Goal: Complete application form

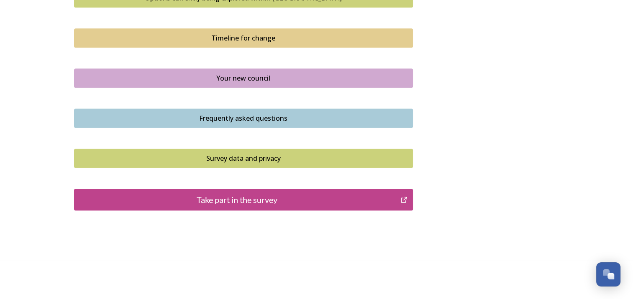
scroll to position [599, 0]
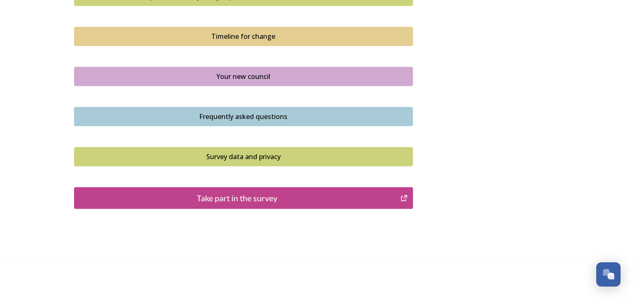
click at [263, 196] on div "Take part in the survey" at bounding box center [237, 198] width 317 height 13
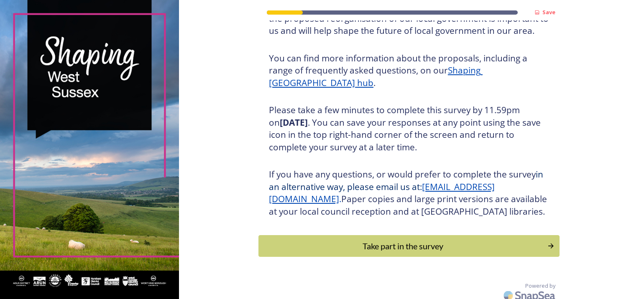
scroll to position [102, 0]
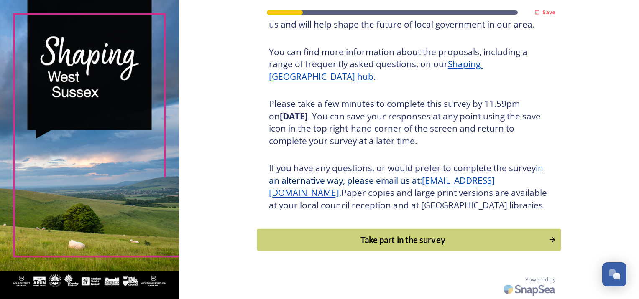
click at [417, 238] on div "Take part in the survey" at bounding box center [402, 240] width 283 height 13
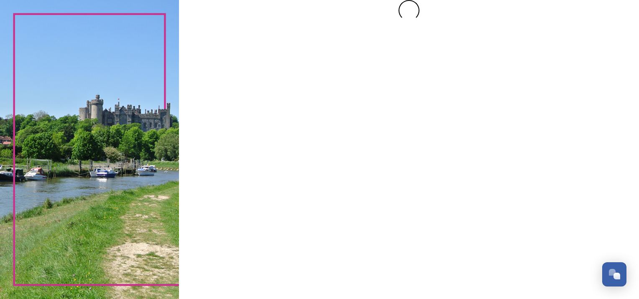
scroll to position [0, 0]
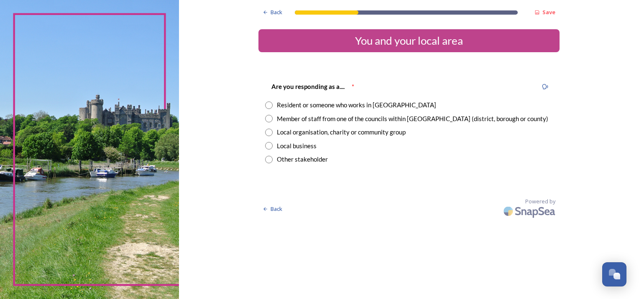
click at [266, 105] on input "radio" at bounding box center [269, 106] width 8 height 8
radio input "true"
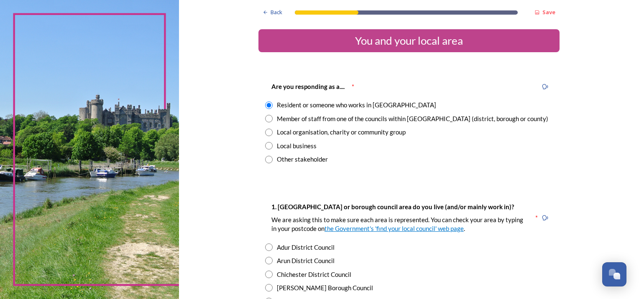
click at [266, 118] on input "radio" at bounding box center [269, 119] width 8 height 8
radio input "true"
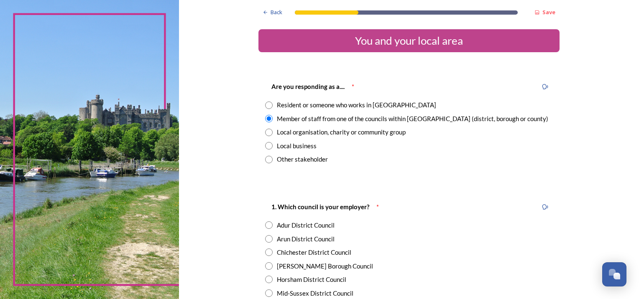
click at [266, 104] on input "radio" at bounding box center [269, 106] width 8 height 8
radio input "true"
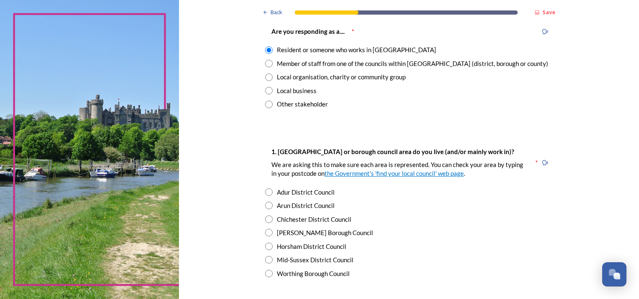
scroll to position [125, 0]
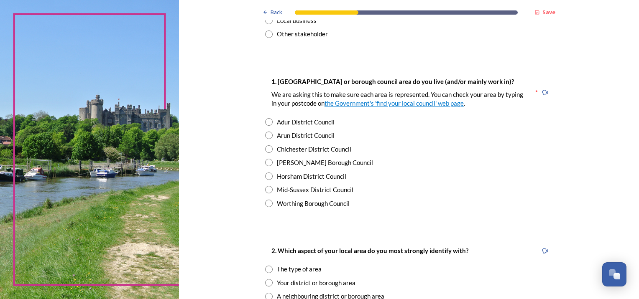
click at [265, 161] on input "radio" at bounding box center [269, 163] width 8 height 8
radio input "true"
click at [265, 177] on input "radio" at bounding box center [269, 177] width 8 height 8
radio input "true"
click at [265, 163] on input "radio" at bounding box center [269, 163] width 8 height 8
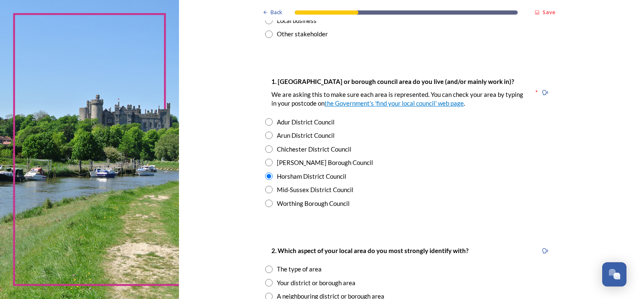
radio input "true"
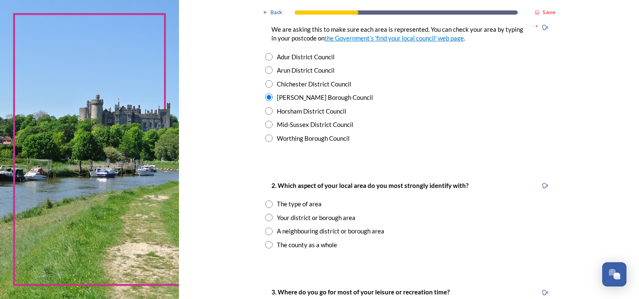
scroll to position [251, 0]
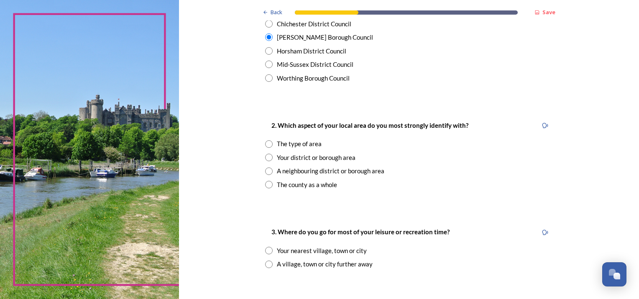
click at [266, 156] on input "radio" at bounding box center [269, 158] width 8 height 8
radio input "true"
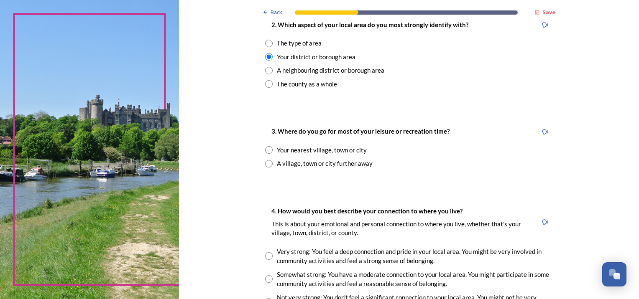
scroll to position [376, 0]
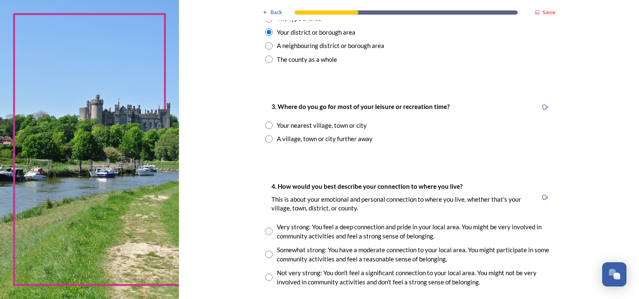
click at [265, 139] on input "radio" at bounding box center [269, 139] width 8 height 8
radio input "true"
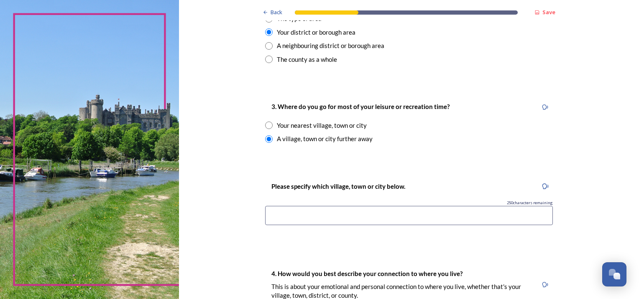
click at [314, 217] on input at bounding box center [409, 215] width 288 height 19
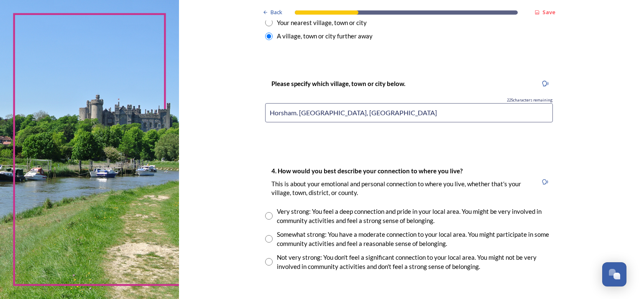
scroll to position [502, 0]
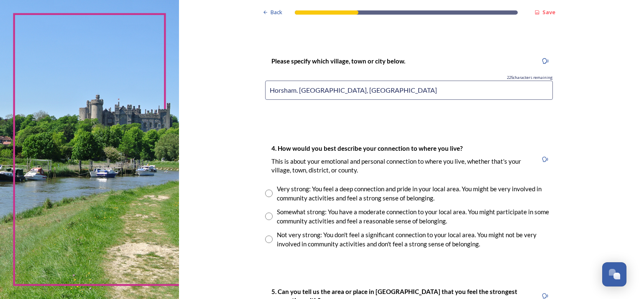
type input "Horsham. [GEOGRAPHIC_DATA], [GEOGRAPHIC_DATA]"
click at [265, 192] on input "radio" at bounding box center [269, 194] width 8 height 8
radio input "true"
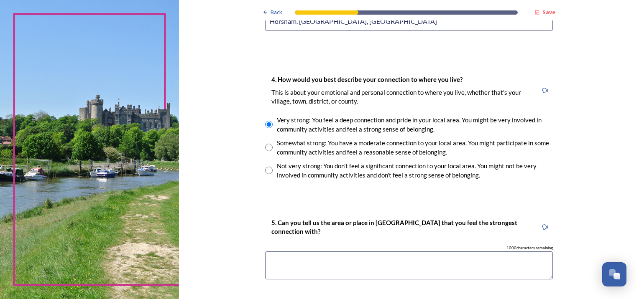
scroll to position [627, 0]
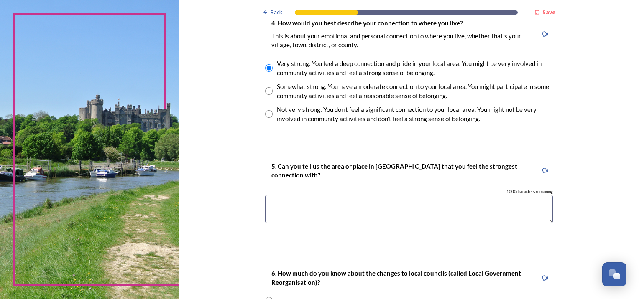
click at [314, 215] on textarea at bounding box center [409, 209] width 288 height 28
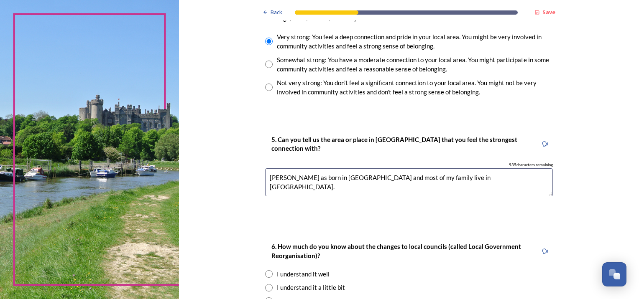
scroll to position [753, 0]
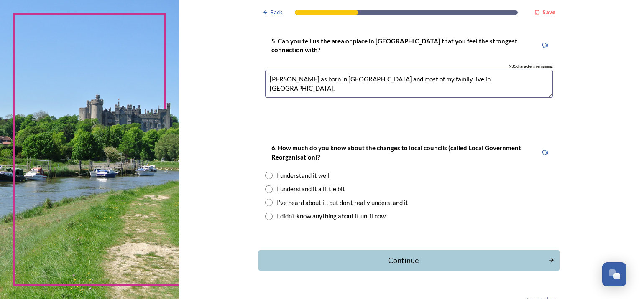
type textarea "[PERSON_NAME] as born in [GEOGRAPHIC_DATA] and most of my family live in [GEOGR…"
click at [265, 174] on input "radio" at bounding box center [269, 176] width 8 height 8
radio input "true"
click at [393, 259] on div "Continue" at bounding box center [402, 260] width 283 height 11
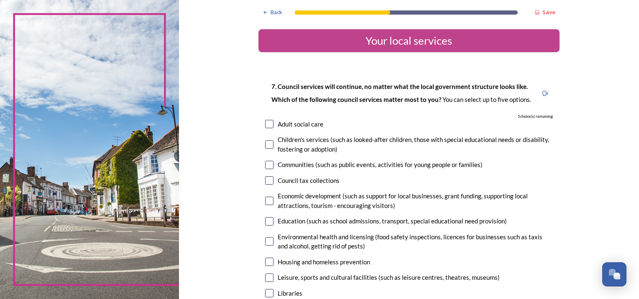
click at [265, 122] on input "checkbox" at bounding box center [269, 124] width 8 height 8
checkbox input "true"
click at [265, 165] on input "checkbox" at bounding box center [269, 165] width 8 height 8
checkbox input "true"
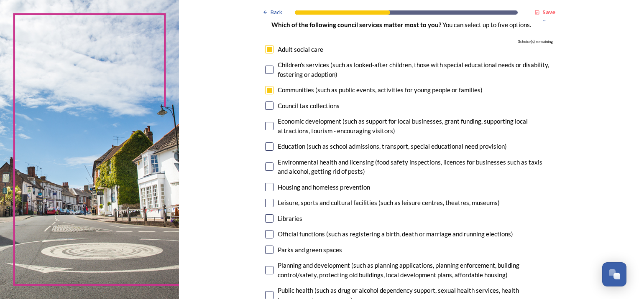
scroll to position [84, 0]
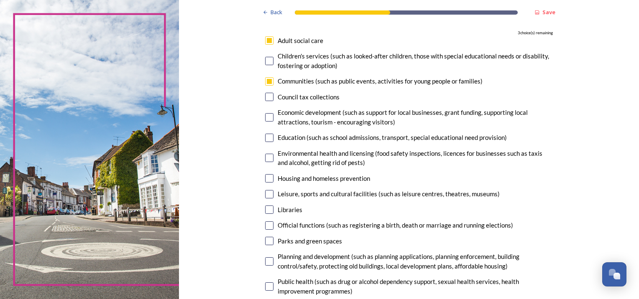
click at [266, 179] on input "checkbox" at bounding box center [269, 178] width 8 height 8
checkbox input "true"
click at [268, 194] on input "checkbox" at bounding box center [269, 194] width 8 height 8
checkbox input "true"
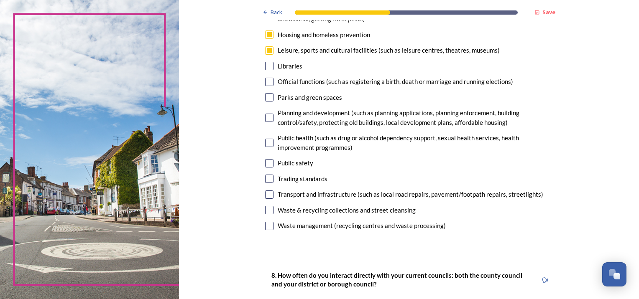
scroll to position [251, 0]
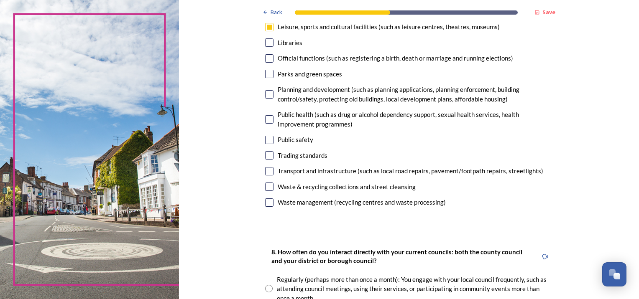
click at [265, 75] on input "checkbox" at bounding box center [269, 74] width 8 height 8
checkbox input "true"
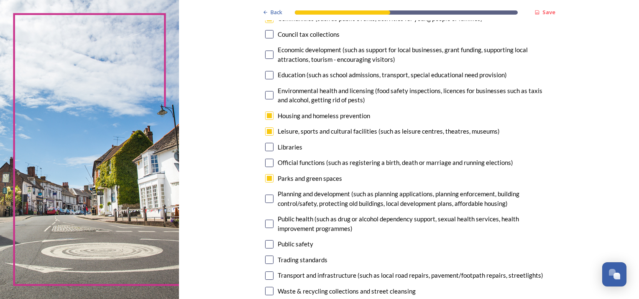
scroll to position [125, 0]
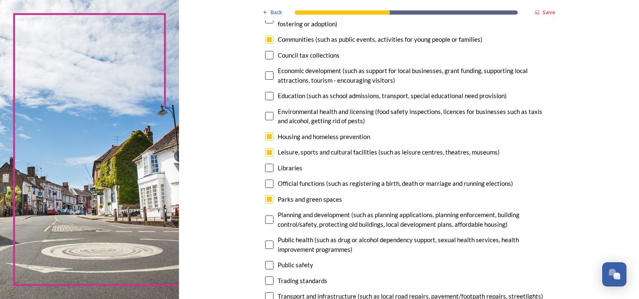
click at [266, 38] on input "checkbox" at bounding box center [269, 40] width 8 height 8
checkbox input "false"
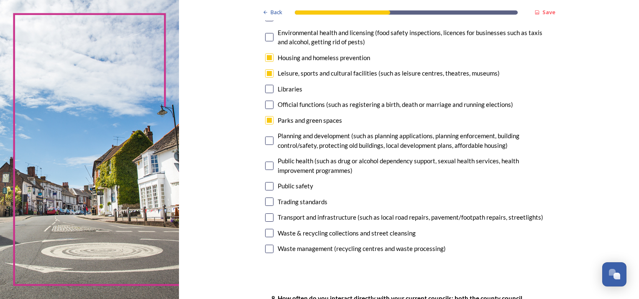
scroll to position [209, 0]
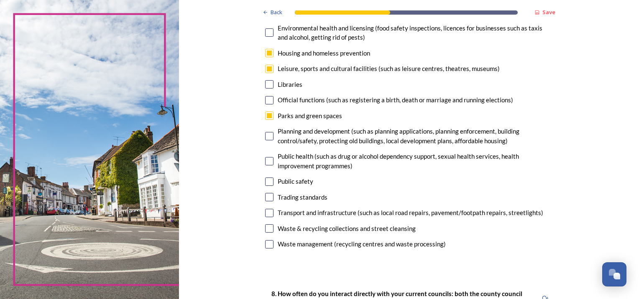
click at [266, 210] on input "checkbox" at bounding box center [269, 213] width 8 height 8
checkbox input "true"
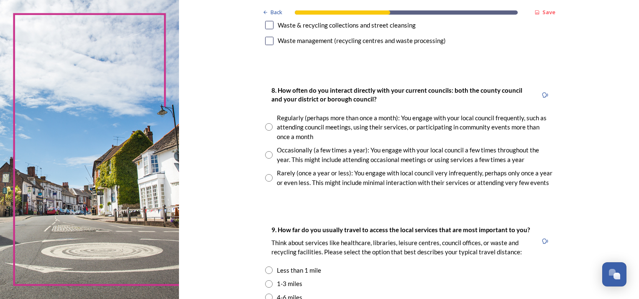
scroll to position [418, 0]
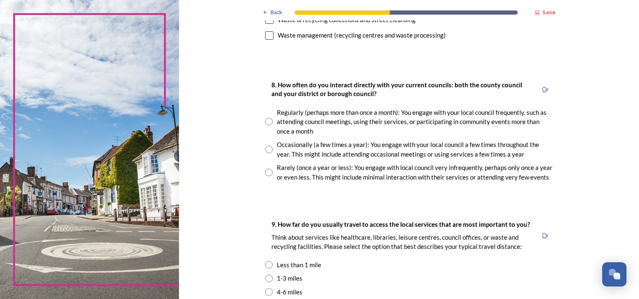
click at [265, 149] on input "radio" at bounding box center [269, 150] width 8 height 8
radio input "true"
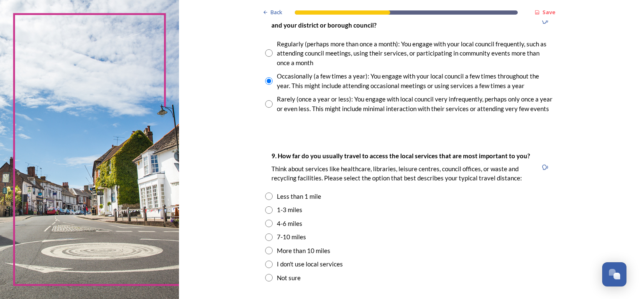
scroll to position [502, 0]
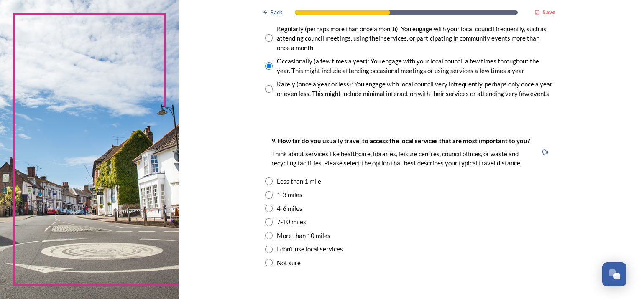
click at [265, 195] on input "radio" at bounding box center [269, 196] width 8 height 8
radio input "true"
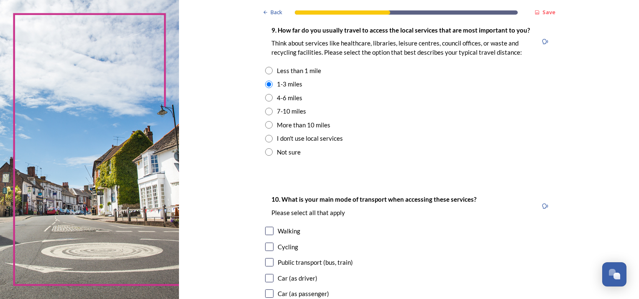
scroll to position [669, 0]
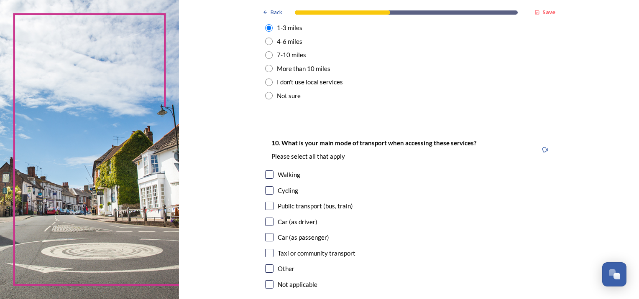
click at [265, 222] on input "checkbox" at bounding box center [269, 222] width 8 height 8
checkbox input "true"
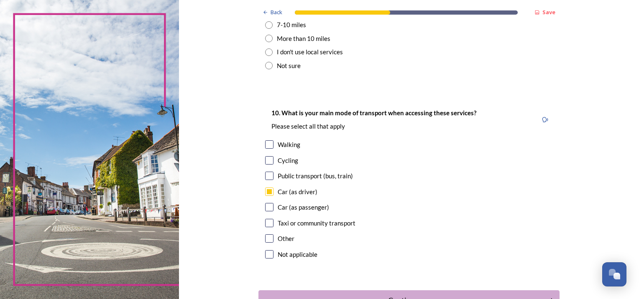
scroll to position [759, 0]
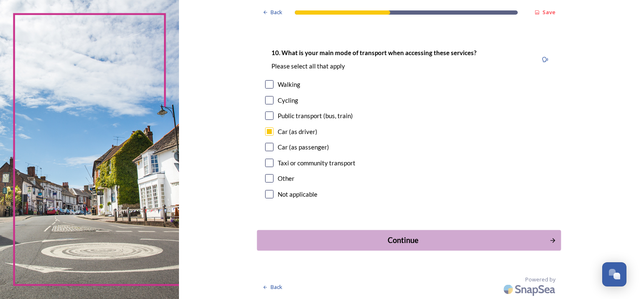
click at [380, 240] on div "Continue" at bounding box center [402, 240] width 283 height 11
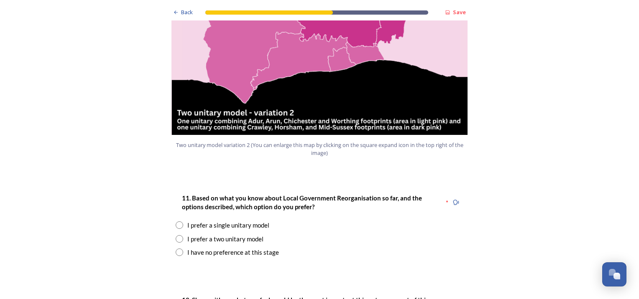
scroll to position [1045, 0]
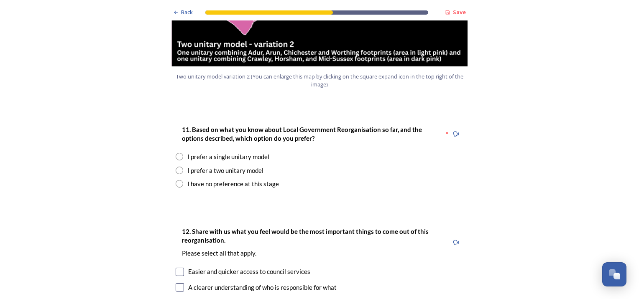
click at [178, 153] on input "radio" at bounding box center [180, 157] width 8 height 8
radio input "true"
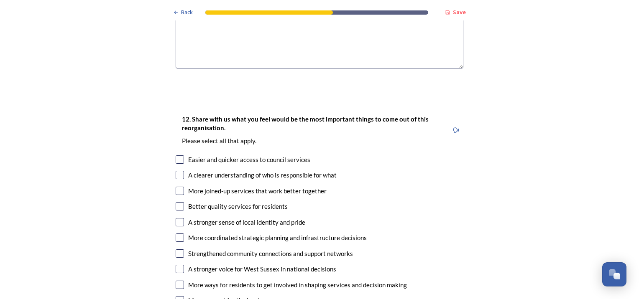
scroll to position [1380, 0]
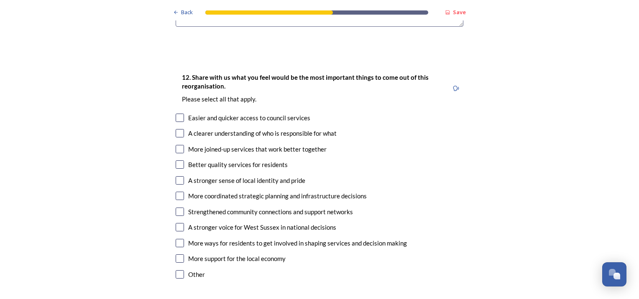
type textarea "I think it would be better to align systems, staffing and policies to all be th…"
click at [179, 114] on input "checkbox" at bounding box center [180, 118] width 8 height 8
checkbox input "true"
click at [176, 129] on input "checkbox" at bounding box center [180, 133] width 8 height 8
checkbox input "true"
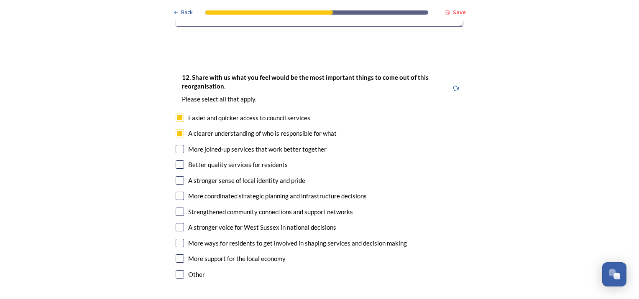
click at [176, 145] on input "checkbox" at bounding box center [180, 149] width 8 height 8
checkbox input "true"
click at [178, 161] on input "checkbox" at bounding box center [180, 165] width 8 height 8
checkbox input "true"
click at [177, 192] on input "checkbox" at bounding box center [180, 196] width 8 height 8
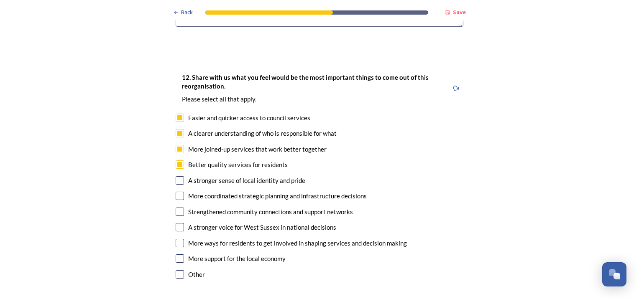
checkbox input "true"
click at [176, 212] on div "12. Share with us what you feel would be the most important things to come out …" at bounding box center [319, 177] width 301 height 226
click at [179, 239] on input "checkbox" at bounding box center [180, 243] width 8 height 8
checkbox input "true"
click at [178, 255] on input "checkbox" at bounding box center [180, 259] width 8 height 8
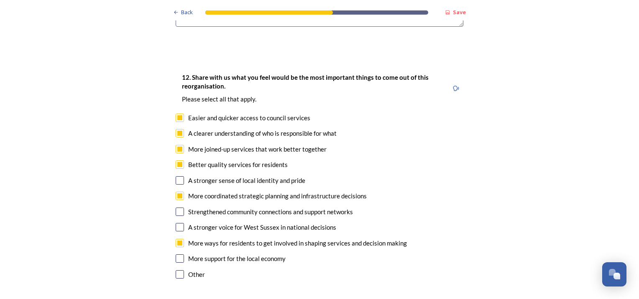
checkbox input "true"
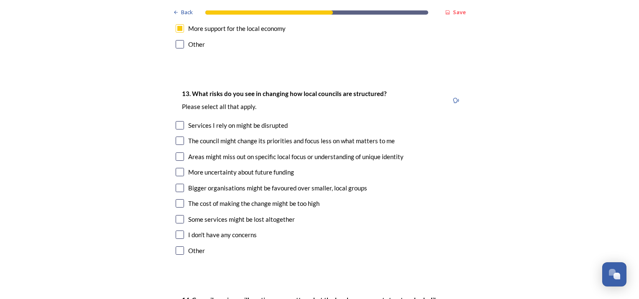
scroll to position [1631, 0]
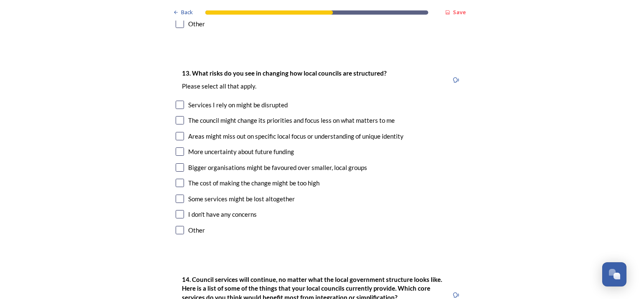
click at [179, 132] on input "checkbox" at bounding box center [180, 136] width 8 height 8
checkbox input "true"
click at [176, 195] on input "checkbox" at bounding box center [180, 199] width 8 height 8
checkbox input "true"
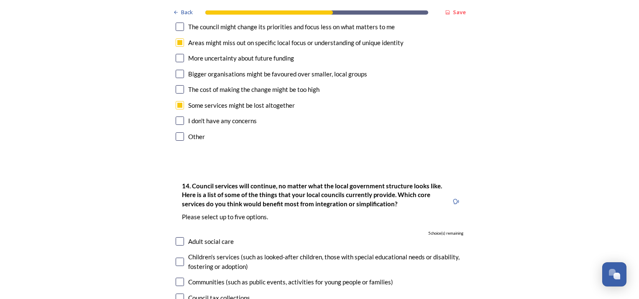
scroll to position [1798, 0]
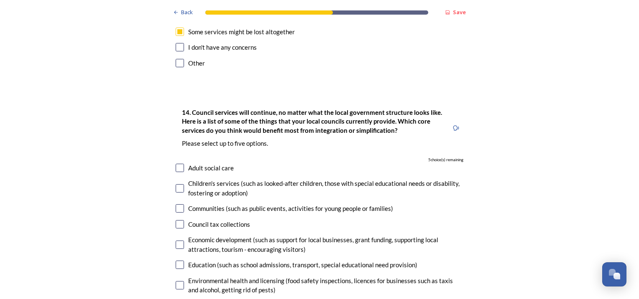
click at [176, 164] on input "checkbox" at bounding box center [180, 168] width 8 height 8
checkbox input "true"
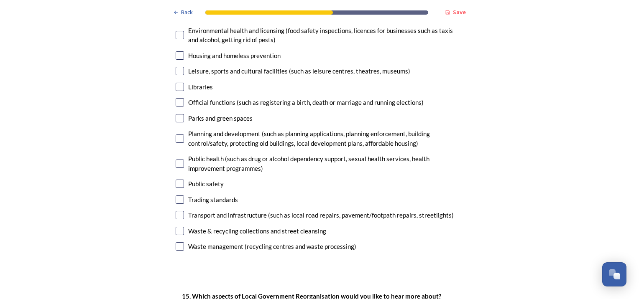
scroll to position [2049, 0]
drag, startPoint x: 178, startPoint y: 140, endPoint x: 184, endPoint y: 150, distance: 11.5
click at [178, 159] on input "checkbox" at bounding box center [180, 163] width 8 height 8
checkbox input "true"
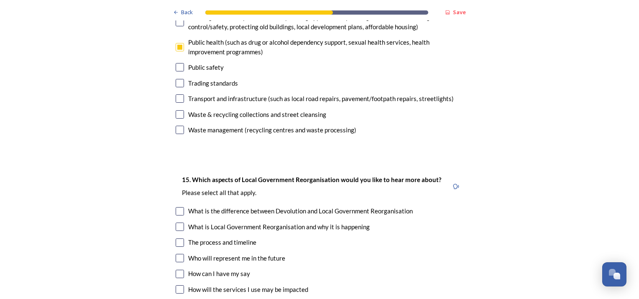
scroll to position [2216, 0]
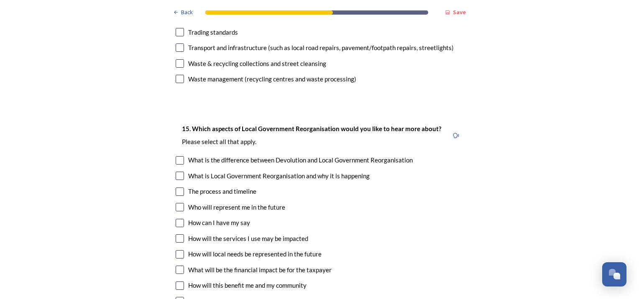
click at [178, 156] on input "checkbox" at bounding box center [180, 160] width 8 height 8
checkbox input "true"
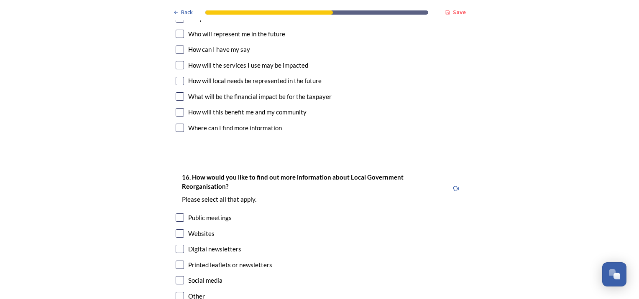
scroll to position [2425, 0]
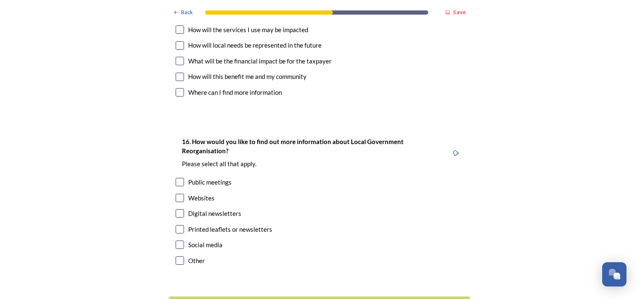
click at [176, 178] on input "checkbox" at bounding box center [180, 182] width 8 height 8
checkbox input "true"
click at [176, 241] on input "checkbox" at bounding box center [180, 245] width 8 height 8
checkbox input "true"
click at [176, 194] on input "checkbox" at bounding box center [180, 198] width 8 height 8
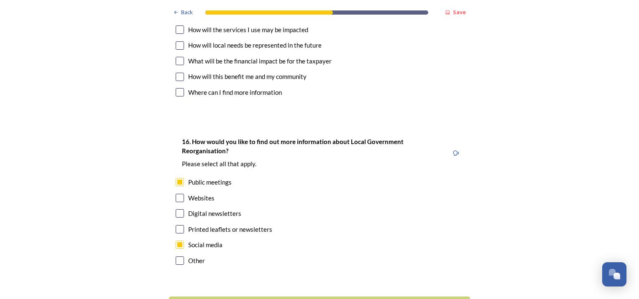
checkbox input "true"
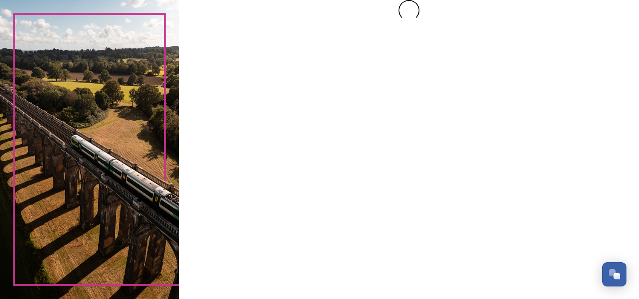
scroll to position [0, 0]
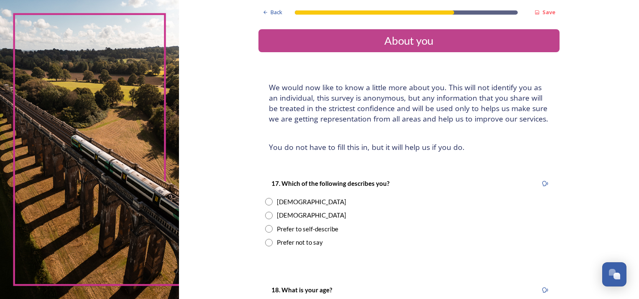
click at [268, 202] on input "radio" at bounding box center [269, 202] width 8 height 8
radio input "true"
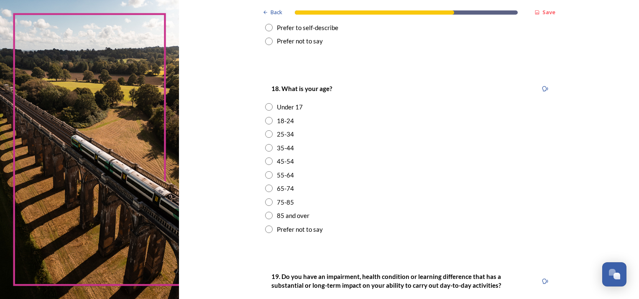
scroll to position [209, 0]
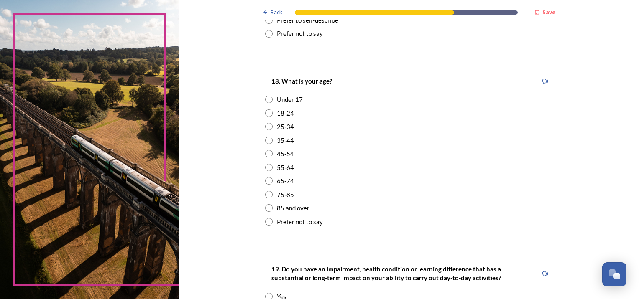
click at [265, 166] on input "radio" at bounding box center [269, 168] width 8 height 8
radio input "true"
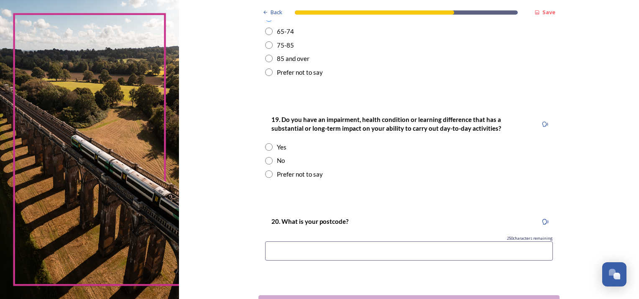
scroll to position [376, 0]
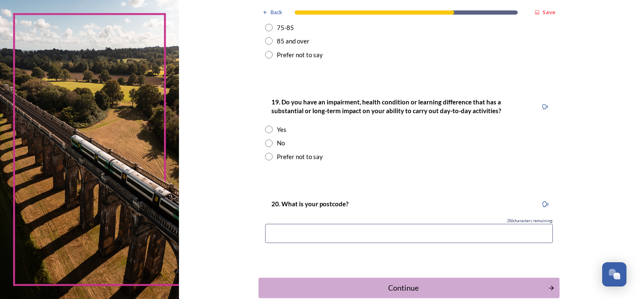
click at [265, 144] on input "radio" at bounding box center [269, 144] width 8 height 8
radio input "true"
drag, startPoint x: 308, startPoint y: 235, endPoint x: 305, endPoint y: 230, distance: 5.6
click at [308, 234] on input at bounding box center [409, 233] width 288 height 19
type input "RH11 7QQ"
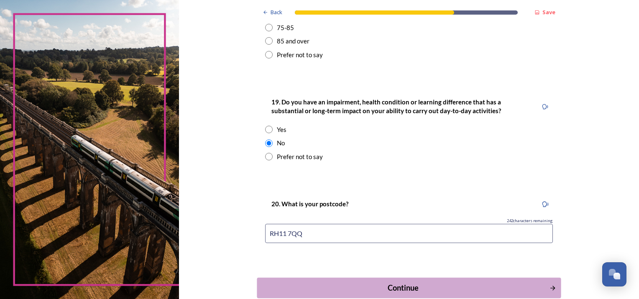
click at [398, 288] on div "Continue" at bounding box center [402, 288] width 283 height 11
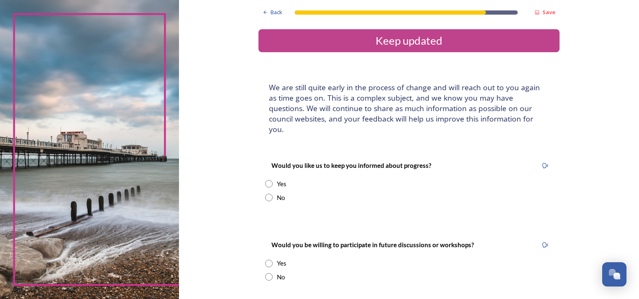
click at [265, 180] on input "radio" at bounding box center [269, 184] width 8 height 8
radio input "true"
click at [293, 264] on input at bounding box center [409, 268] width 288 height 19
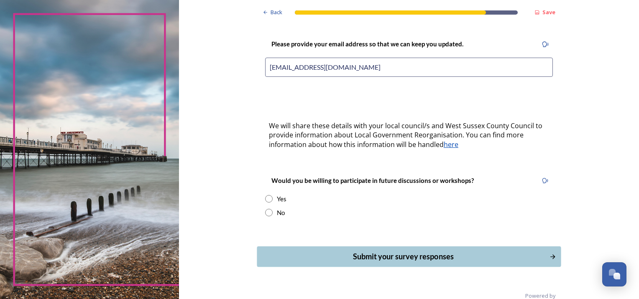
scroll to position [207, 0]
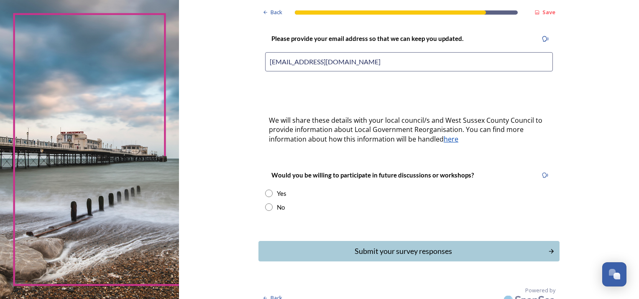
type input "[EMAIL_ADDRESS][DOMAIN_NAME]"
click at [265, 190] on input "radio" at bounding box center [269, 194] width 8 height 8
radio input "true"
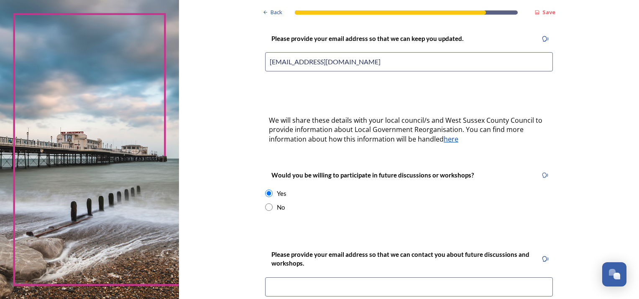
click at [319, 278] on input at bounding box center [409, 287] width 288 height 19
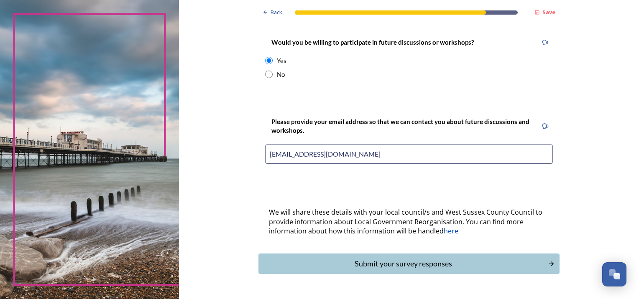
scroll to position [352, 0]
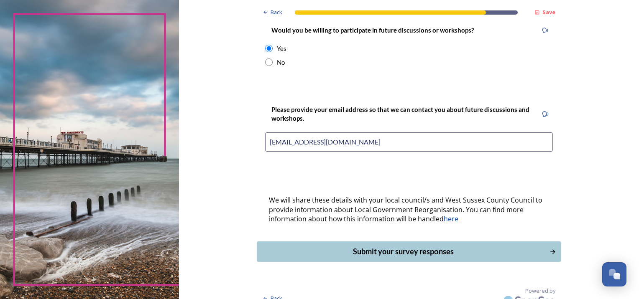
type input "[EMAIL_ADDRESS][DOMAIN_NAME]"
click at [386, 246] on div "Submit your survey responses" at bounding box center [402, 251] width 283 height 11
